Goal: Task Accomplishment & Management: Use online tool/utility

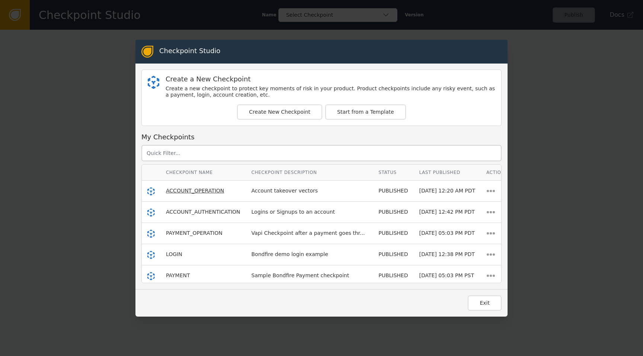
click at [191, 192] on span "ACCOUNT_OPERATION" at bounding box center [195, 191] width 58 height 6
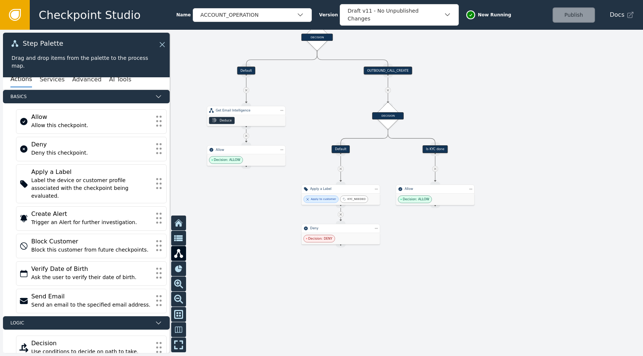
drag, startPoint x: 490, startPoint y: 169, endPoint x: 456, endPoint y: 66, distance: 109.0
click at [456, 66] on div at bounding box center [321, 193] width 643 height 327
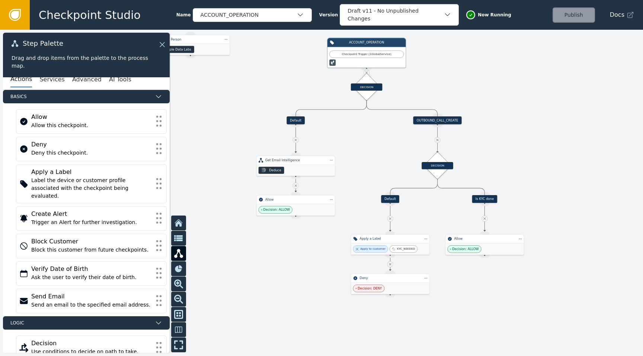
drag, startPoint x: 458, startPoint y: 67, endPoint x: 508, endPoint y: 117, distance: 70.2
click at [508, 117] on div at bounding box center [321, 193] width 643 height 327
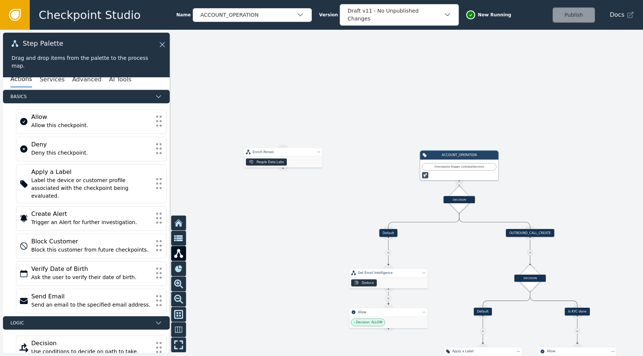
drag, startPoint x: 508, startPoint y: 117, endPoint x: 600, endPoint y: 229, distance: 145.3
click at [600, 229] on div at bounding box center [321, 193] width 643 height 327
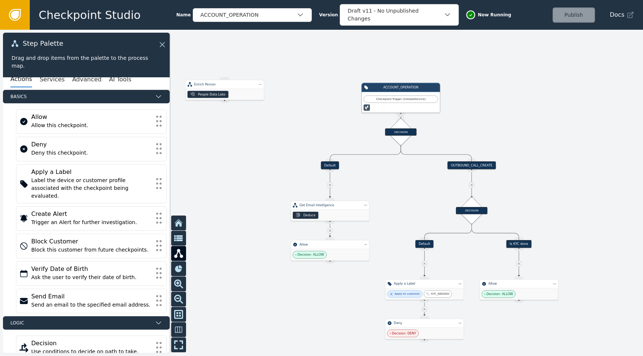
drag, startPoint x: 592, startPoint y: 196, endPoint x: 497, endPoint y: 101, distance: 135.2
click at [497, 101] on div at bounding box center [321, 193] width 643 height 327
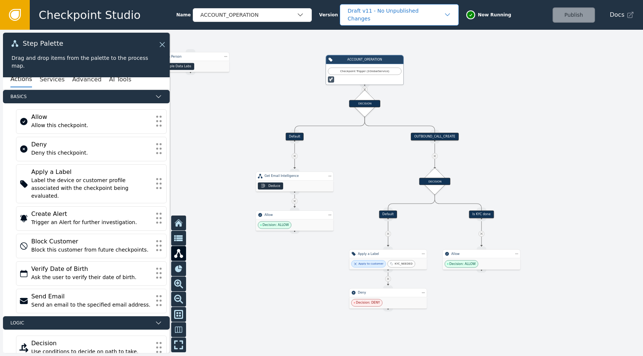
click at [396, 17] on div "Draft v11 - No Unpublished Changes" at bounding box center [395, 15] width 96 height 16
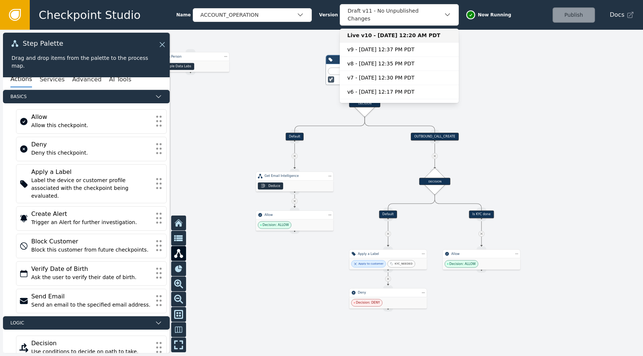
click at [386, 32] on div "Live v10 - [DATE] 12:20 AM PDT" at bounding box center [399, 36] width 104 height 8
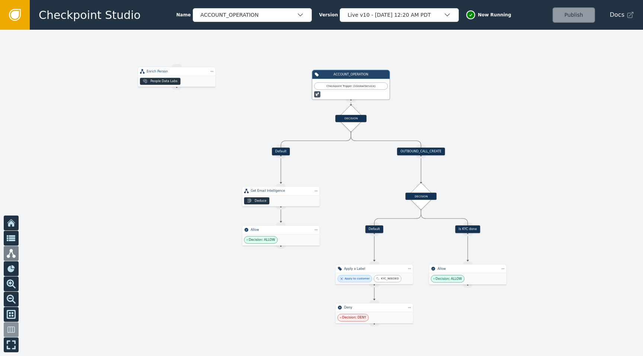
drag, startPoint x: 499, startPoint y: 102, endPoint x: 486, endPoint y: 115, distance: 18.4
click at [485, 116] on div at bounding box center [321, 193] width 643 height 327
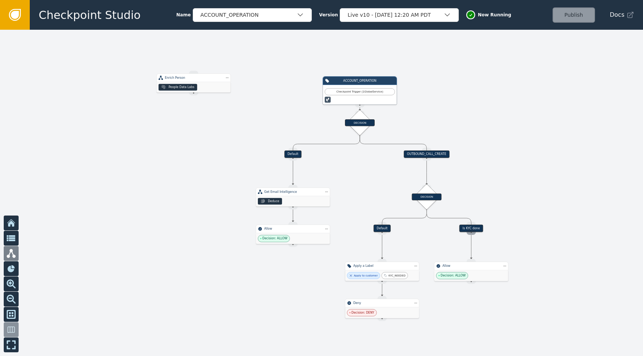
click at [470, 230] on div "Source Handle for step" at bounding box center [470, 232] width 9 height 6
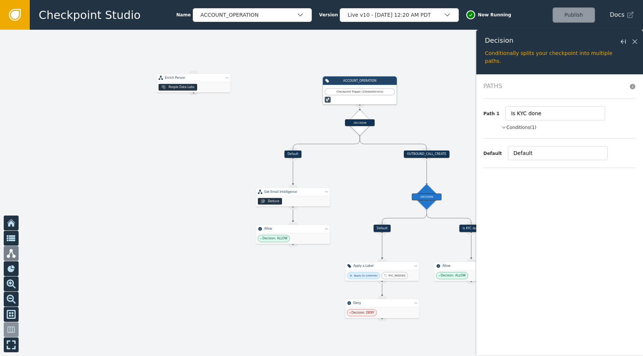
click at [522, 124] on button "Conditions (1)" at bounding box center [518, 127] width 35 height 7
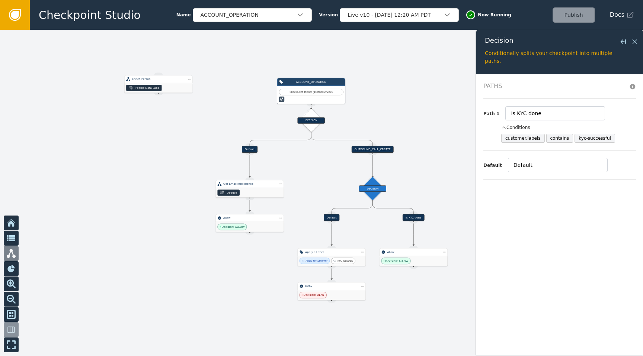
drag, startPoint x: 382, startPoint y: 165, endPoint x: 333, endPoint y: 157, distance: 50.1
click at [333, 157] on div at bounding box center [321, 193] width 643 height 327
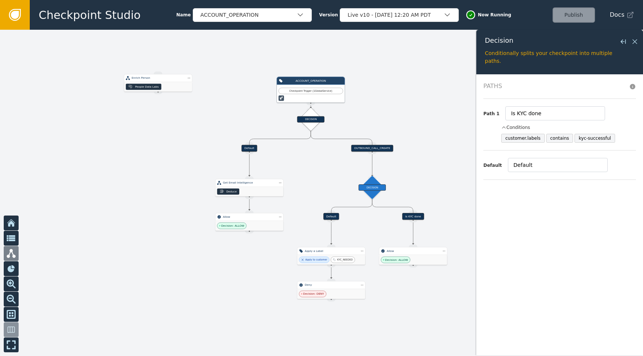
click at [247, 148] on div "Default" at bounding box center [249, 148] width 16 height 7
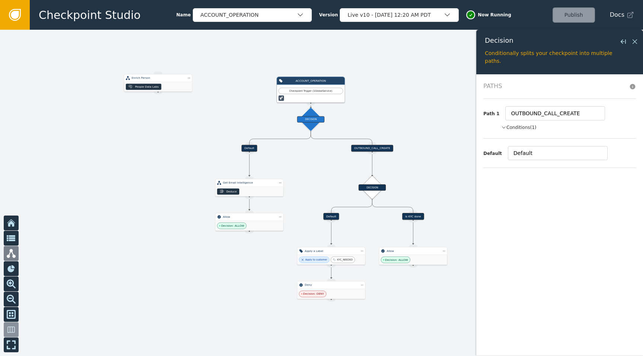
click at [525, 123] on div "Path 1 OUTBOUND_CALL_CREATE Conditions (1) operation contains exactly OUTBOUND_…" at bounding box center [559, 119] width 152 height 40
click at [520, 127] on button "Conditions (1)" at bounding box center [518, 127] width 35 height 7
click at [266, 225] on div "Decision: ALLOW" at bounding box center [249, 226] width 68 height 10
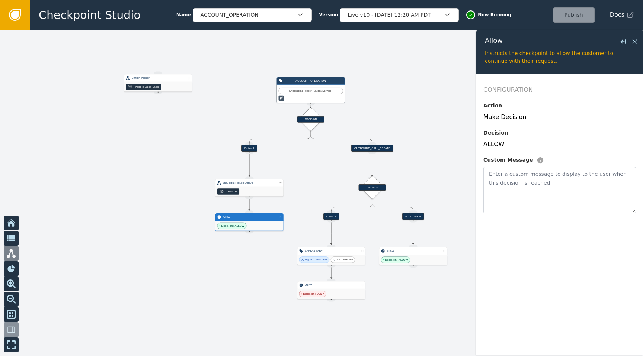
click at [246, 144] on div at bounding box center [321, 193] width 643 height 327
click at [261, 139] on div at bounding box center [321, 193] width 643 height 327
click at [249, 181] on div "Get Email Intelligence" at bounding box center [249, 183] width 53 height 4
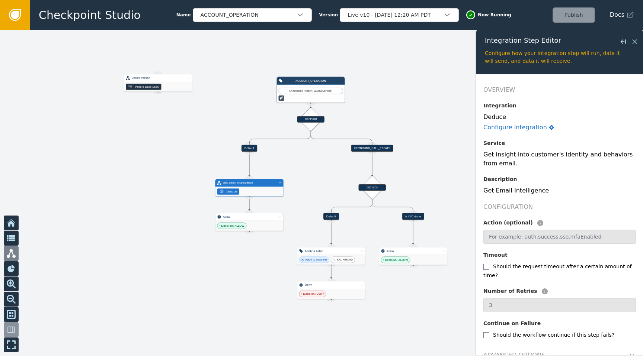
click at [260, 221] on div "Decision: ALLOW" at bounding box center [249, 226] width 68 height 10
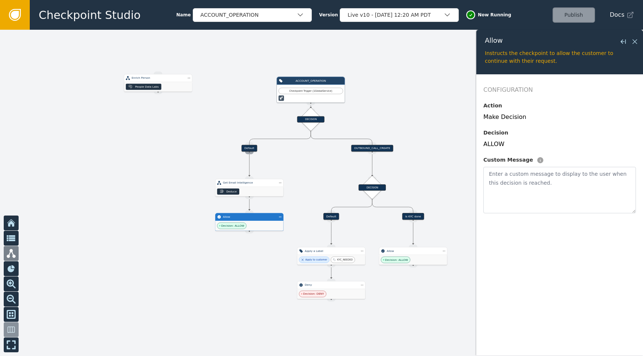
click at [248, 151] on div "Source Handle for step" at bounding box center [249, 151] width 9 height 5
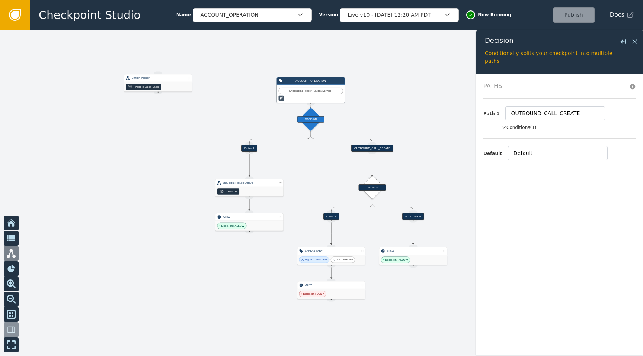
click at [251, 144] on div at bounding box center [321, 193] width 643 height 327
click at [306, 122] on div "DECISION" at bounding box center [310, 119] width 27 height 6
click at [517, 128] on button "Conditions (1)" at bounding box center [518, 127] width 35 height 7
click at [368, 149] on div "OUTBOUND_CALL_CREATE" at bounding box center [372, 148] width 42 height 7
click at [247, 148] on div "Default" at bounding box center [249, 148] width 16 height 7
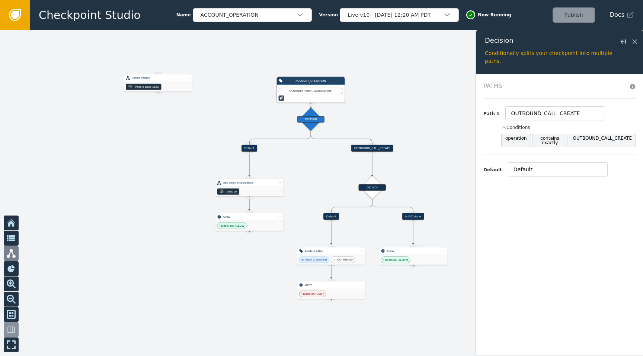
click at [280, 150] on div at bounding box center [321, 193] width 643 height 327
click at [362, 147] on div "OUTBOUND_CALL_CREATE" at bounding box center [372, 148] width 42 height 7
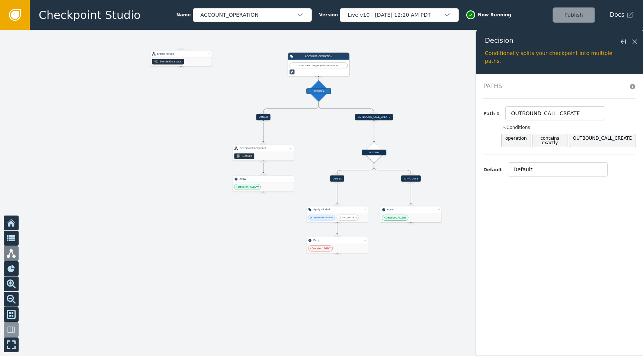
drag, startPoint x: 410, startPoint y: 122, endPoint x: 410, endPoint y: 93, distance: 29.0
click at [410, 93] on div at bounding box center [321, 193] width 643 height 327
click at [411, 182] on div at bounding box center [410, 181] width 1 height 1
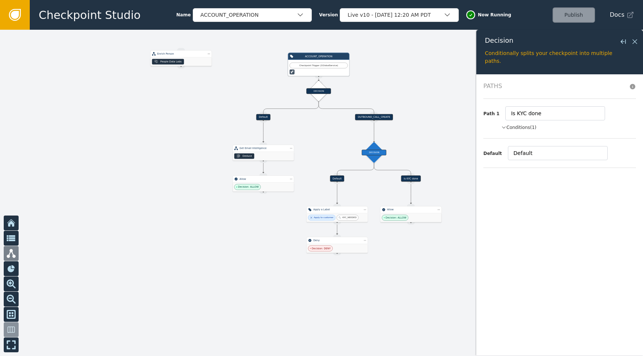
click at [518, 129] on button "Conditions (1)" at bounding box center [518, 127] width 35 height 7
click at [337, 176] on div "Default" at bounding box center [337, 179] width 14 height 6
click at [348, 212] on div "Apply a Label" at bounding box center [336, 209] width 61 height 7
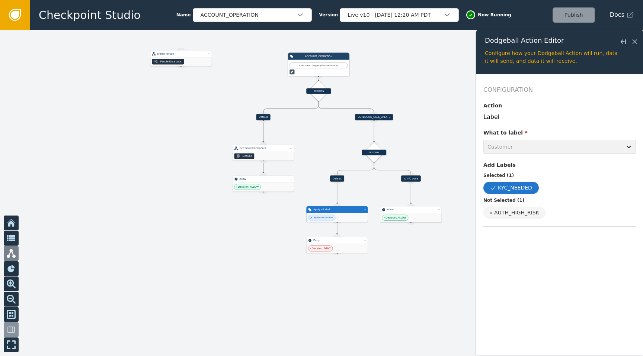
click at [341, 243] on div "Deny" at bounding box center [336, 240] width 61 height 7
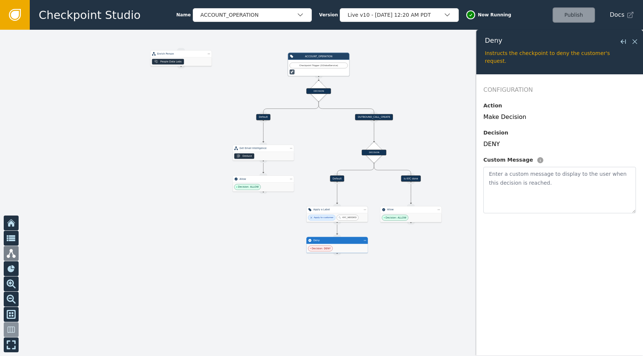
click at [349, 212] on div "Apply a Label" at bounding box center [336, 209] width 61 height 7
